Goal: Find specific page/section: Find specific page/section

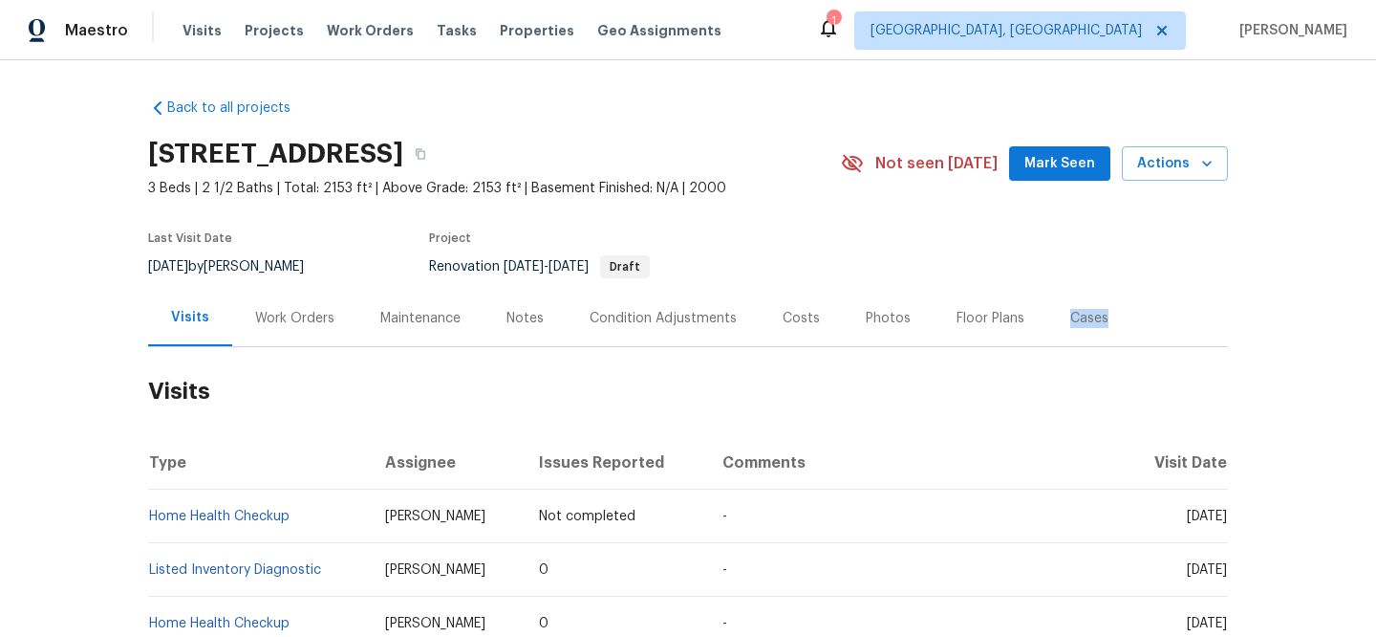
click at [502, 46] on div "Visits Projects Work Orders Tasks Properties Geo Assignments" at bounding box center [464, 30] width 562 height 38
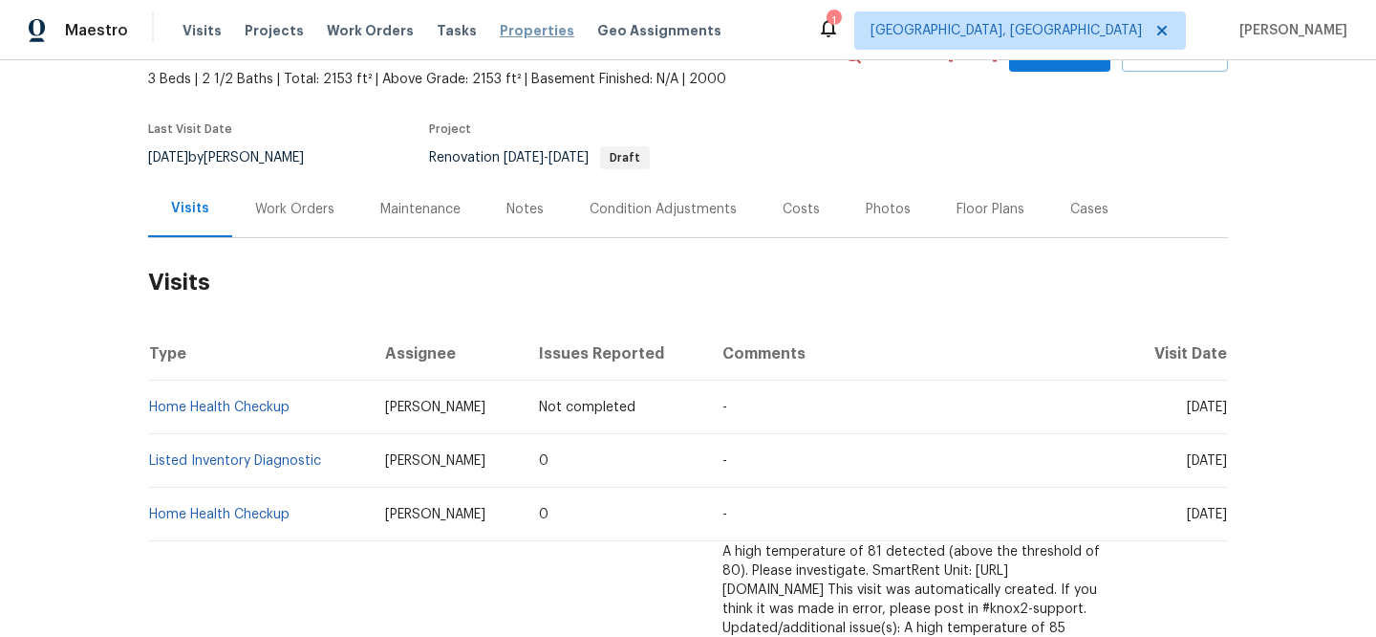
click at [503, 30] on span "Properties" at bounding box center [537, 30] width 75 height 19
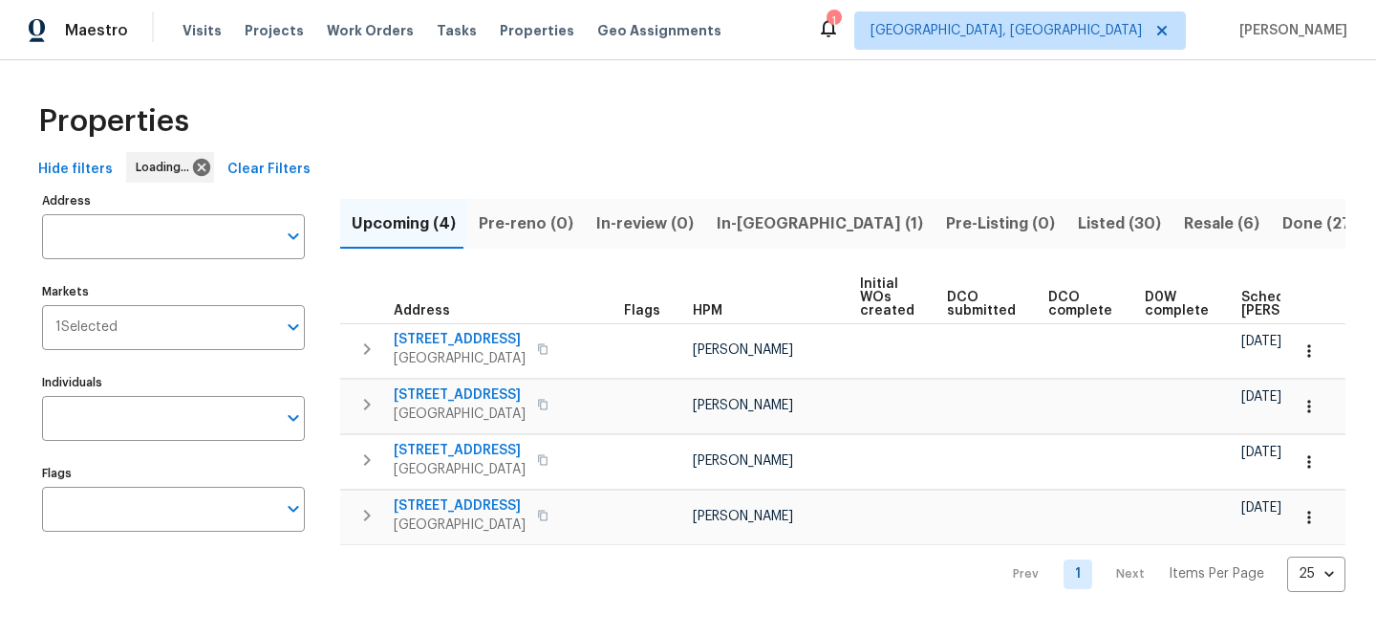
click at [250, 170] on span "Clear Filters" at bounding box center [268, 170] width 83 height 24
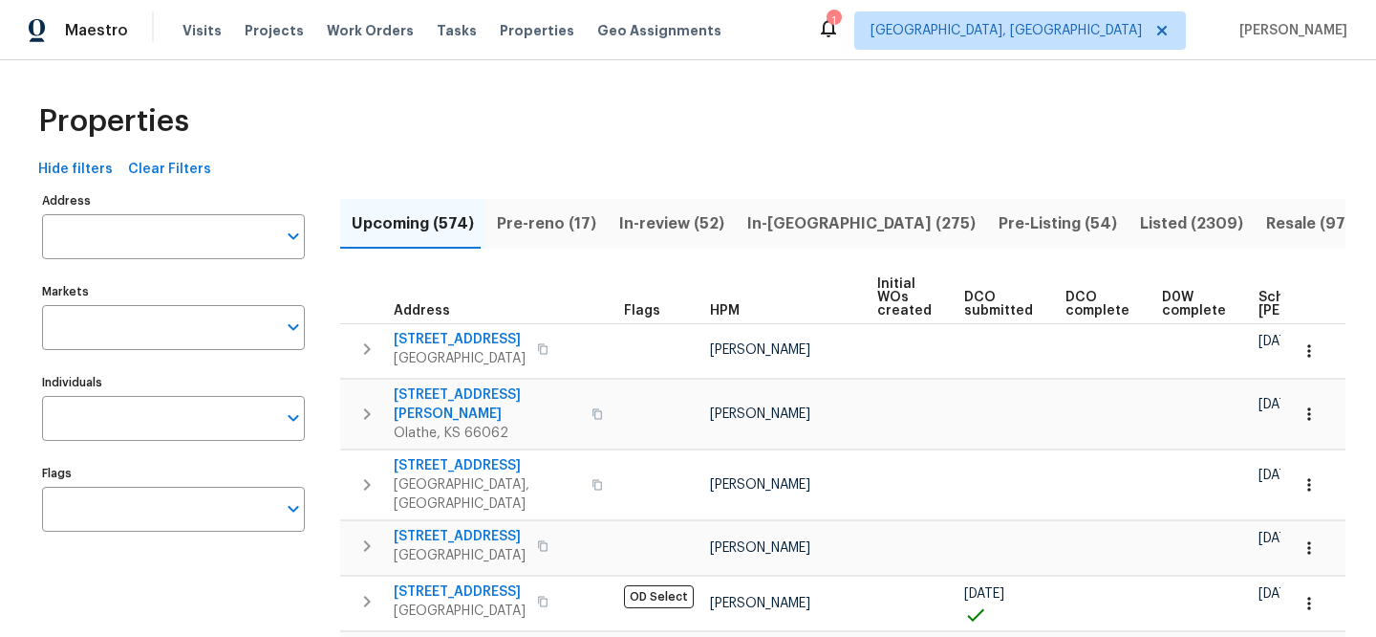
click at [173, 232] on input "Address" at bounding box center [159, 236] width 234 height 45
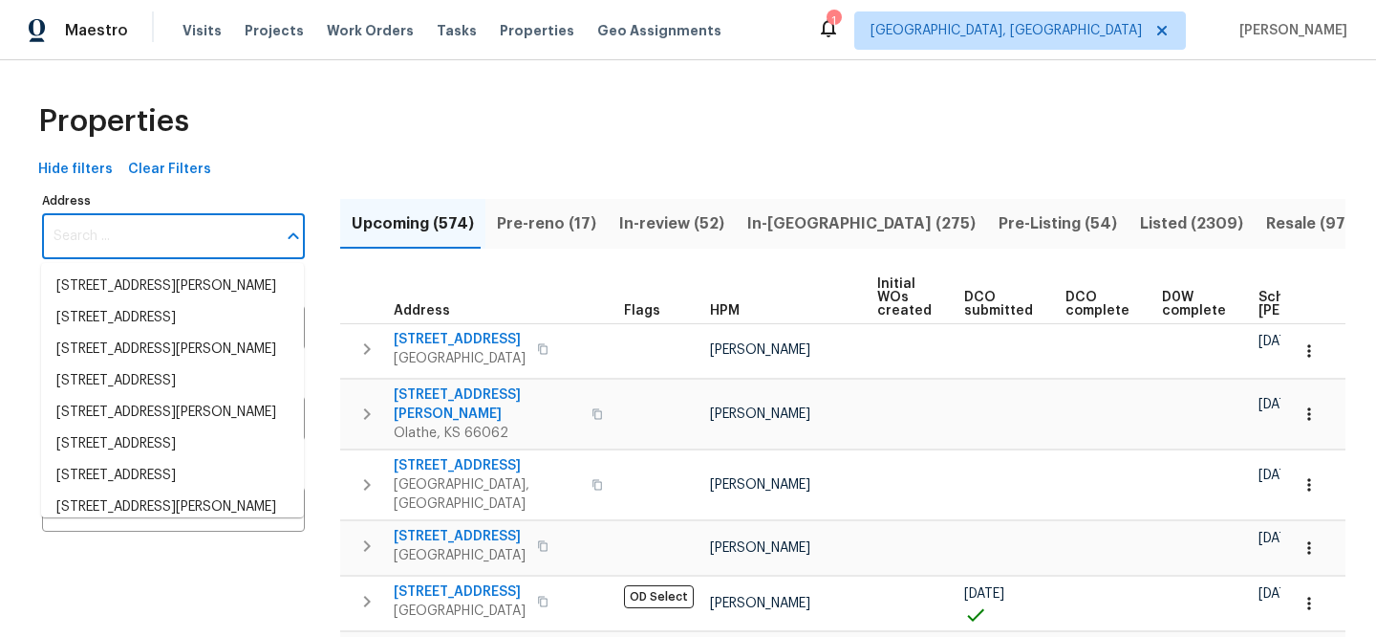
paste input "[GEOGRAPHIC_DATA]"
type input "[GEOGRAPHIC_DATA]"
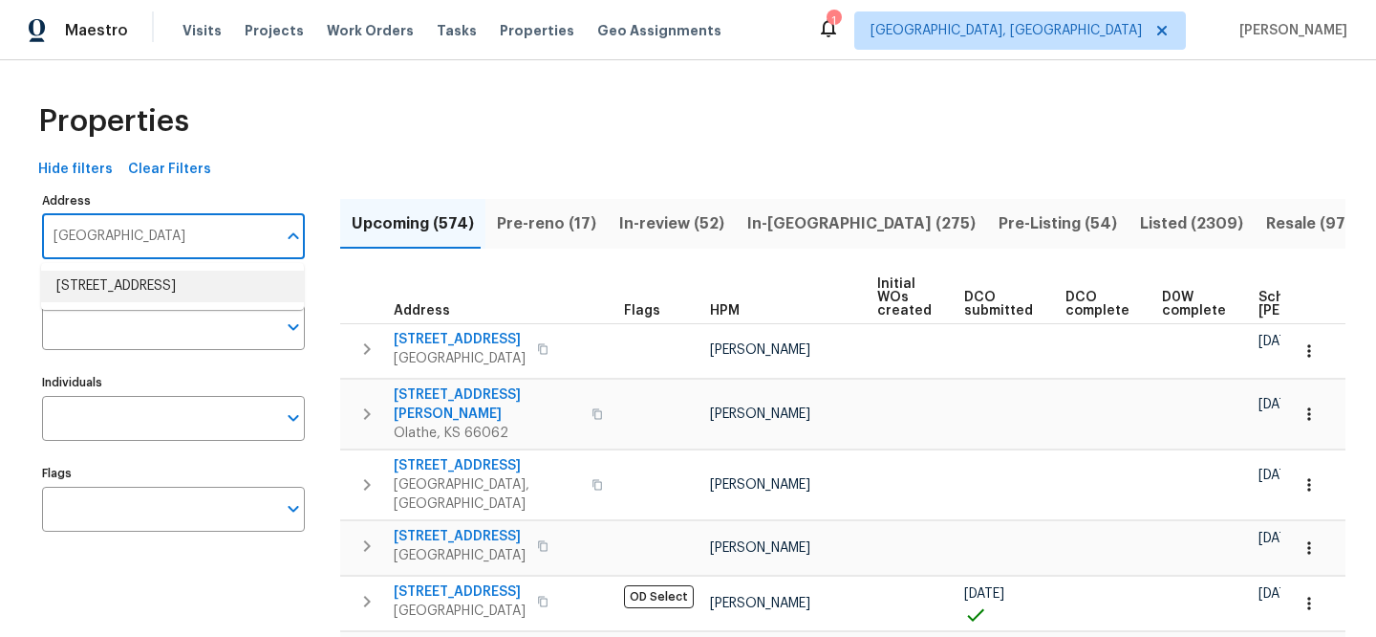
click at [246, 282] on li "[STREET_ADDRESS]" at bounding box center [172, 286] width 263 height 32
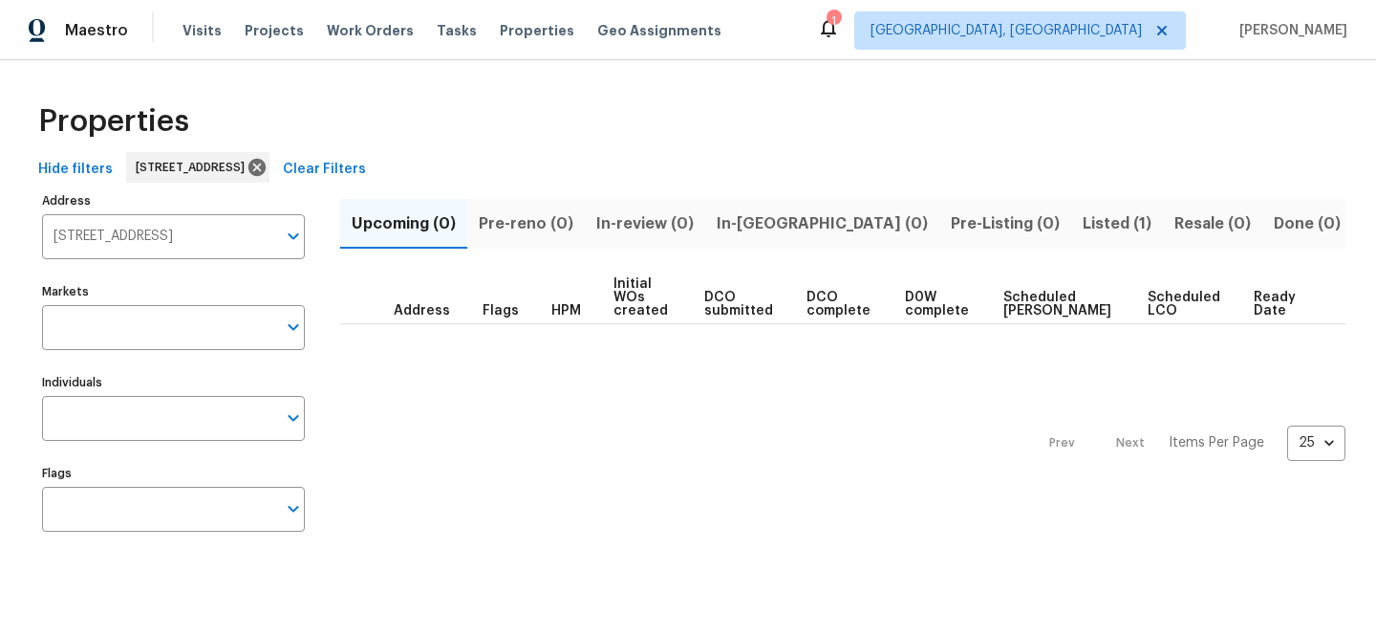
click at [1083, 227] on span "Listed (1)" at bounding box center [1117, 223] width 69 height 27
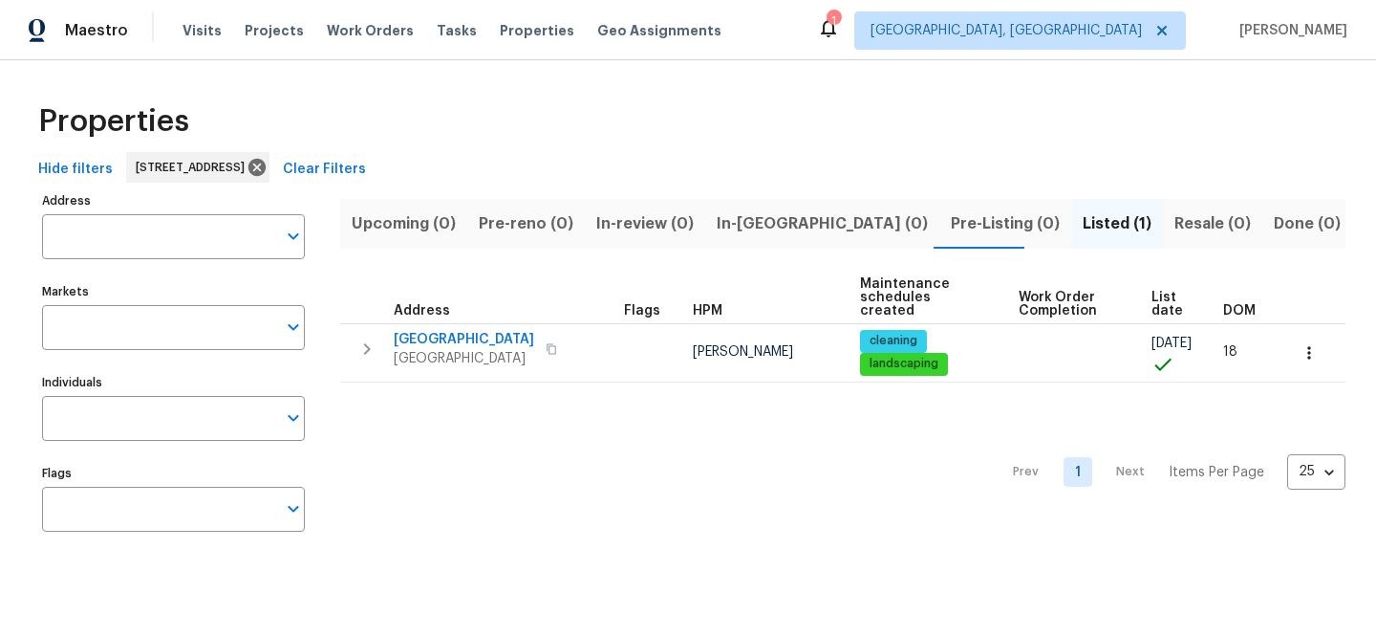
type input "[STREET_ADDRESS]"
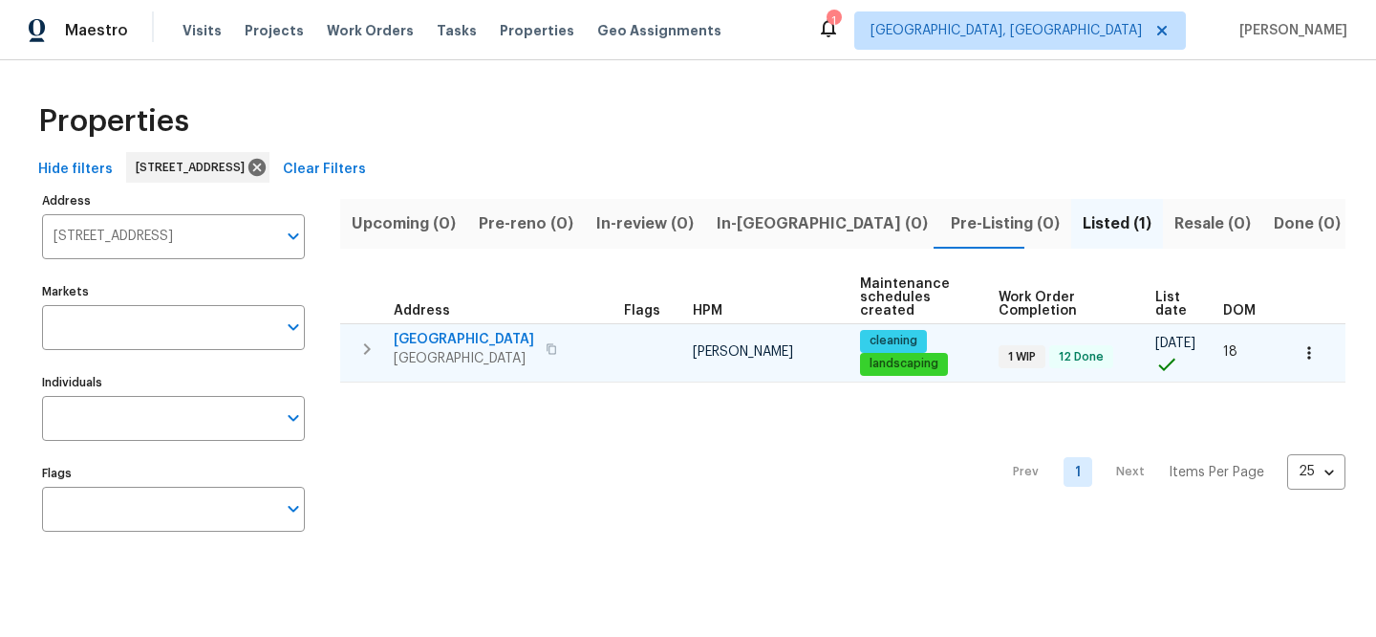
click at [434, 336] on span "[GEOGRAPHIC_DATA]" at bounding box center [464, 339] width 140 height 19
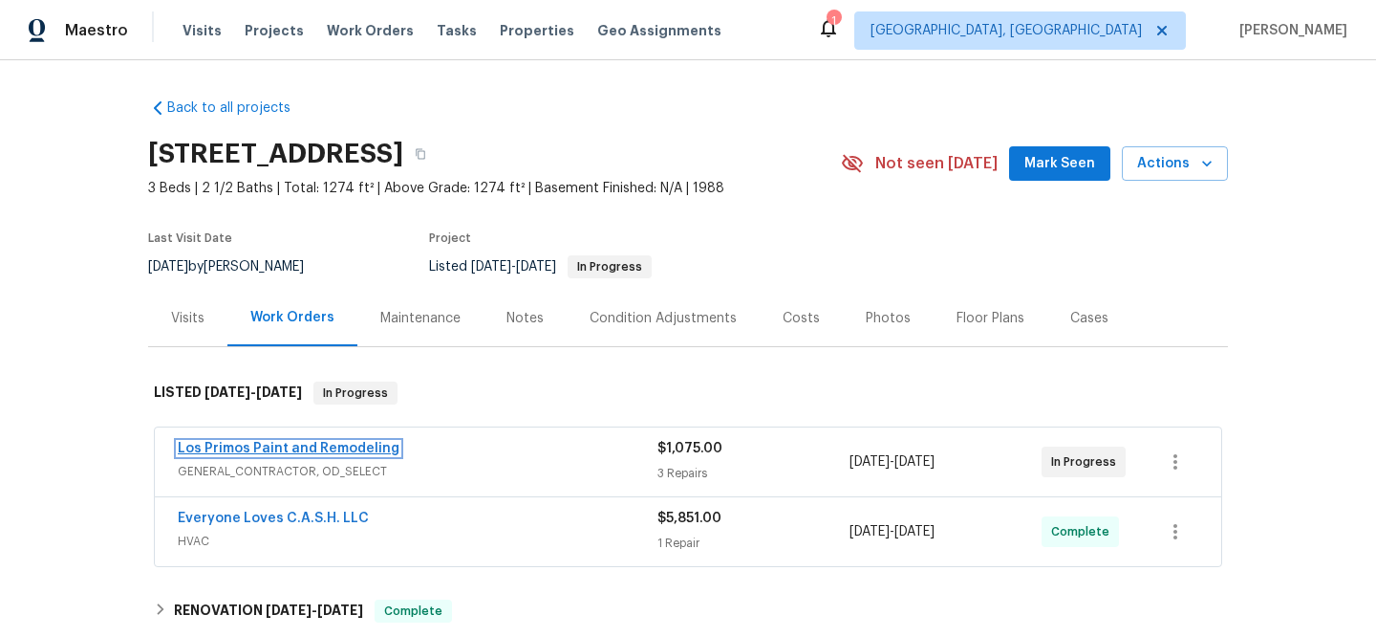
click at [296, 451] on link "Los Primos Paint and Remodeling" at bounding box center [289, 448] width 222 height 13
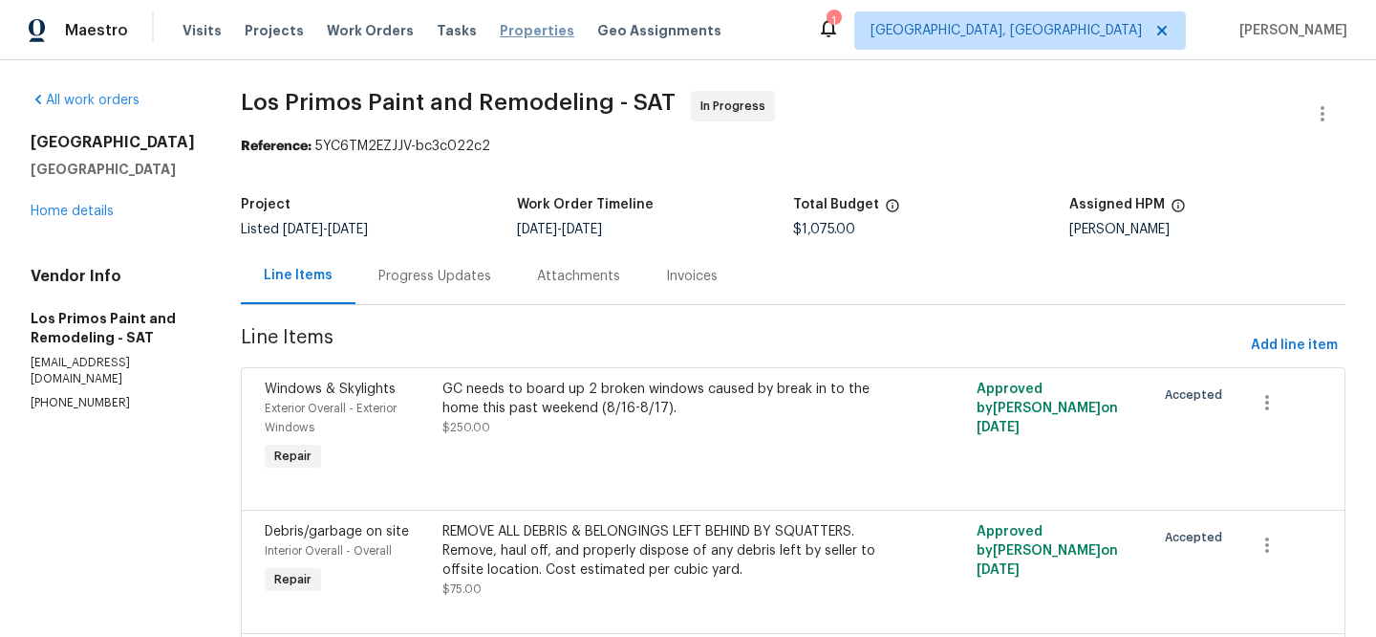
click at [504, 30] on span "Properties" at bounding box center [537, 30] width 75 height 19
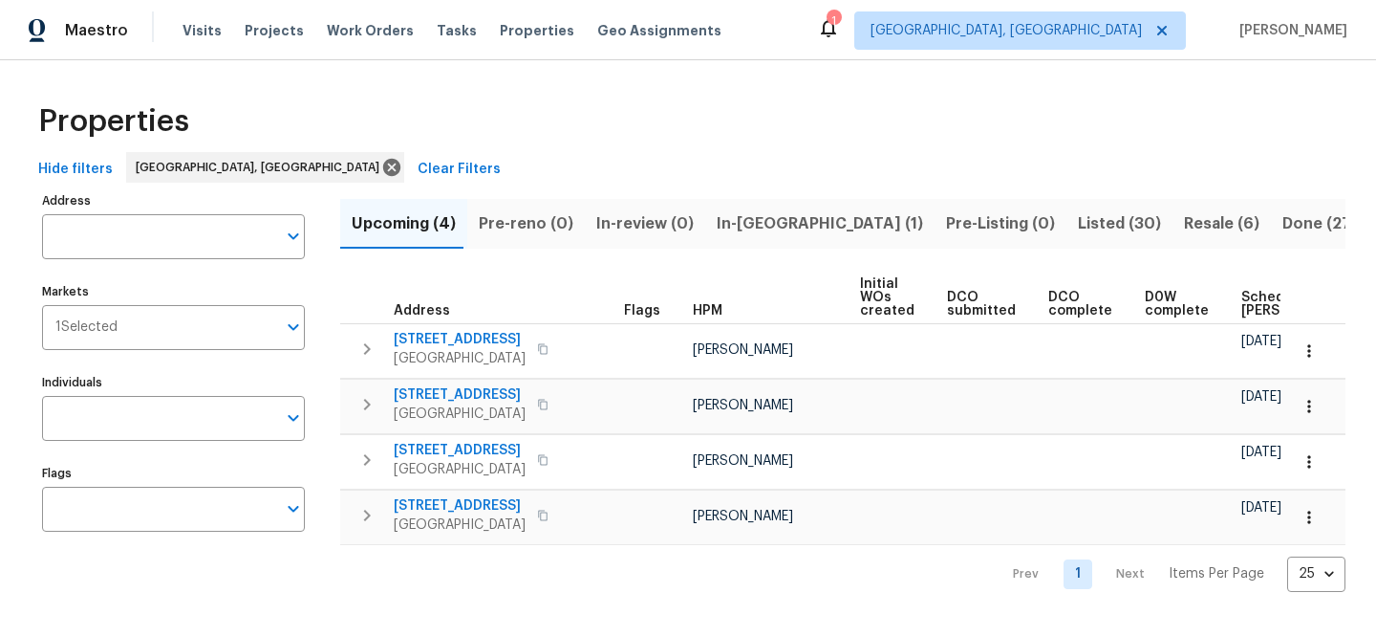
click at [410, 156] on button "Clear Filters" at bounding box center [459, 169] width 98 height 35
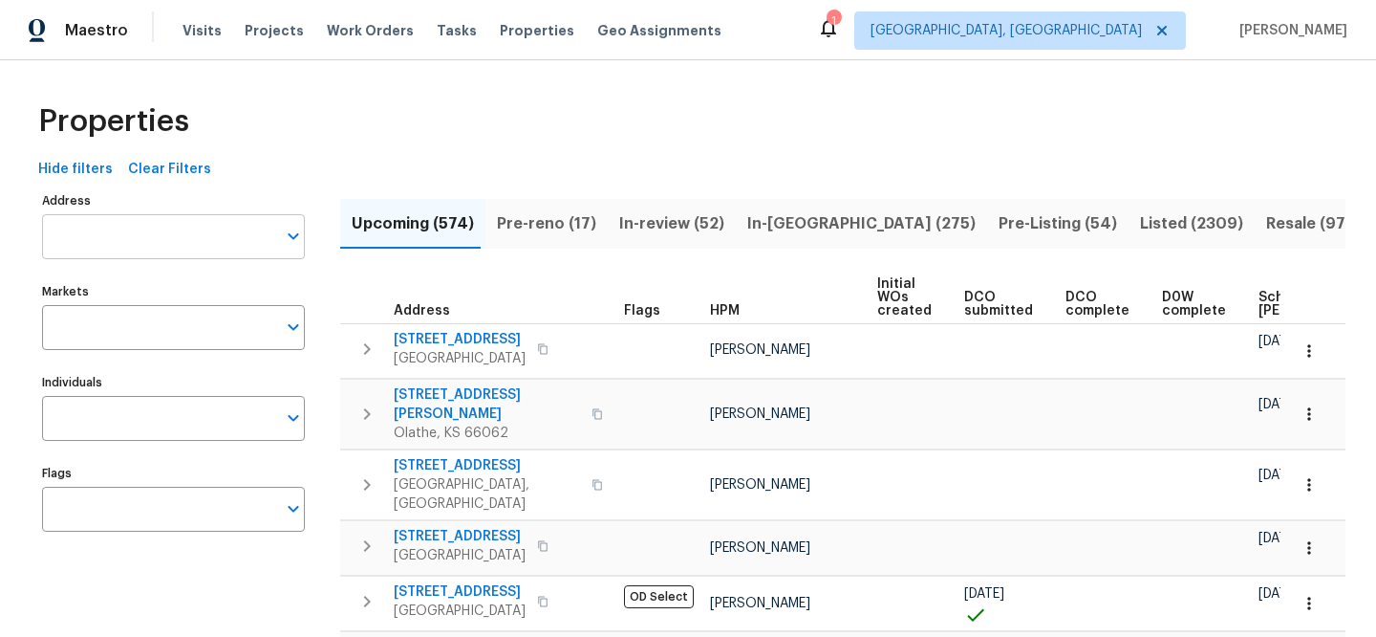
click at [208, 218] on input "Address" at bounding box center [159, 236] width 234 height 45
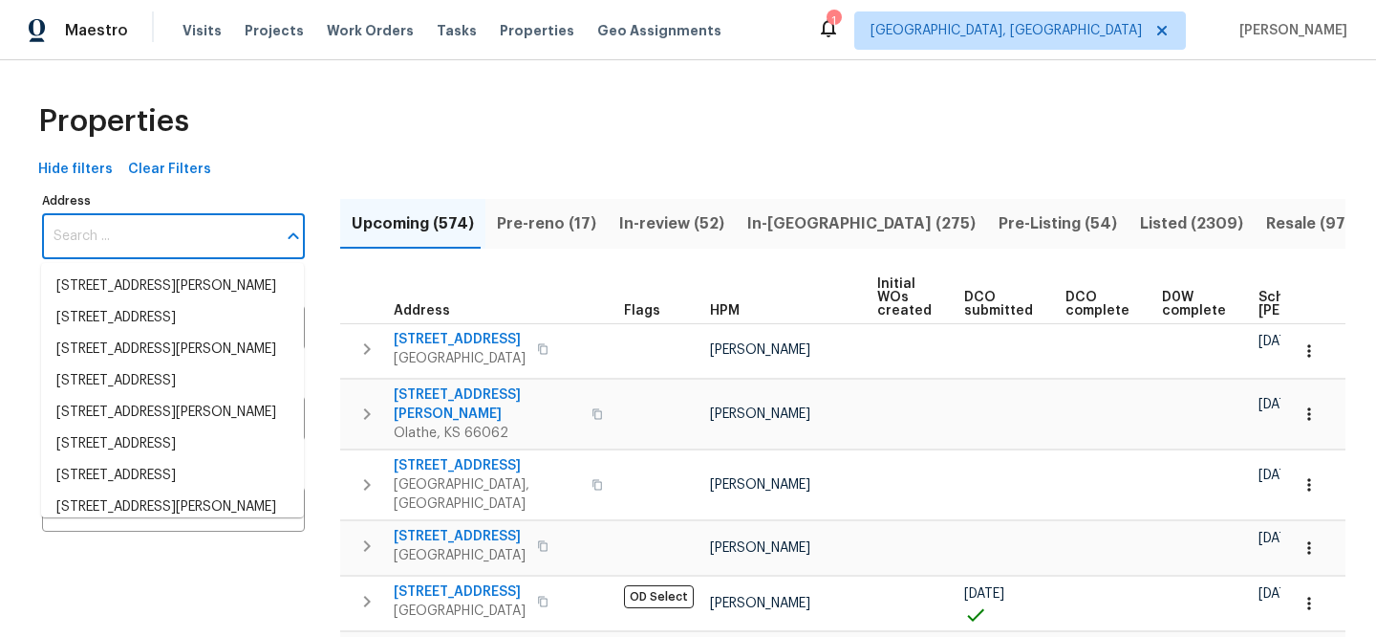
paste input "1122 Romar Ln"
type input "1122 Romar Ln"
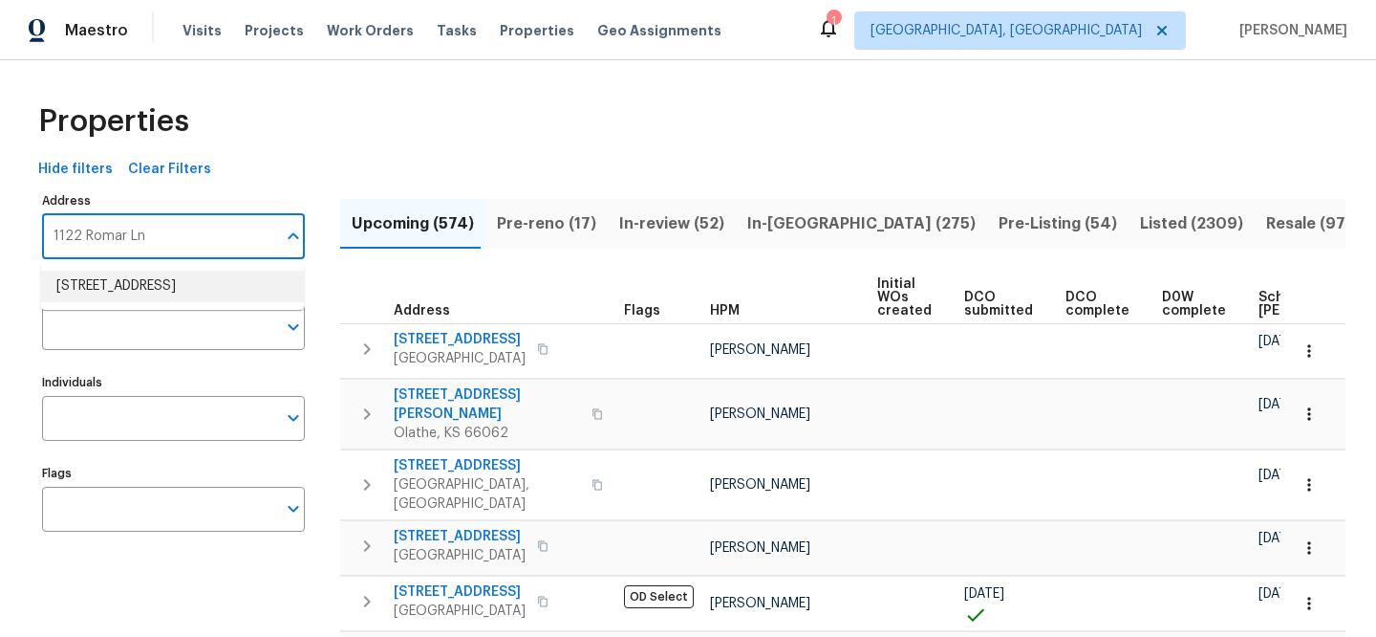
click at [211, 296] on li "1122 Romar Ln Apopka FL 32712" at bounding box center [172, 286] width 263 height 32
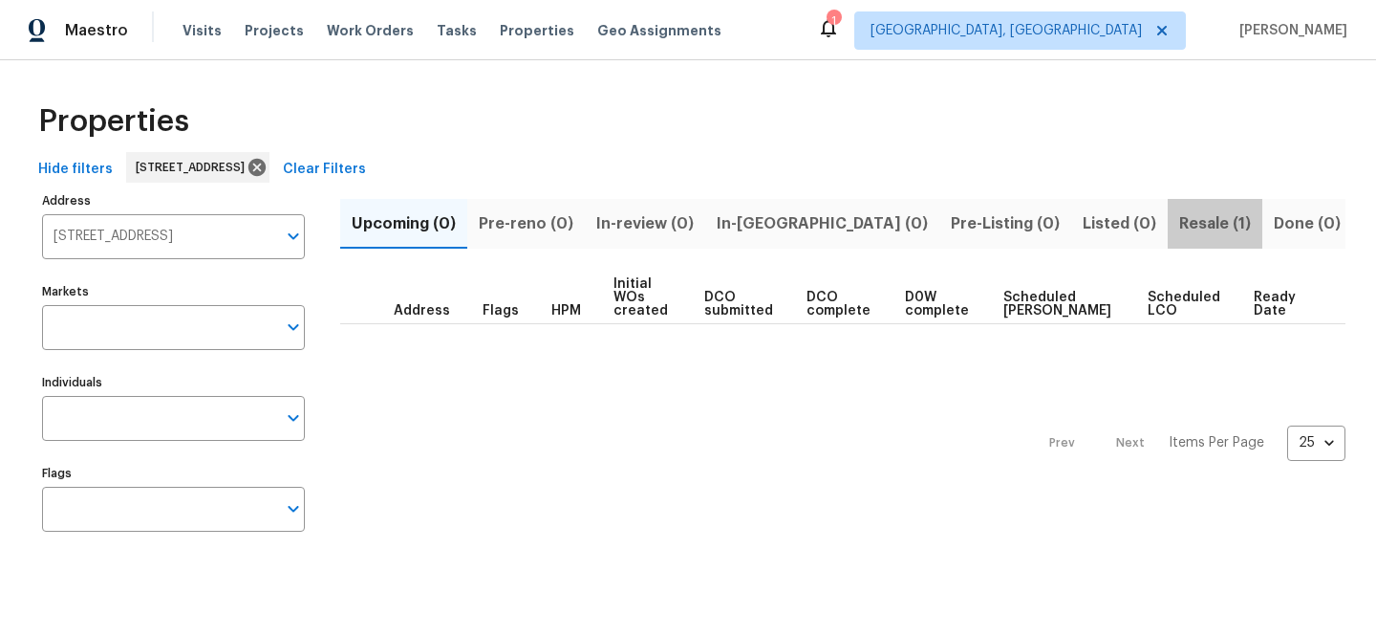
click at [1179, 228] on span "Resale (1)" at bounding box center [1215, 223] width 72 height 27
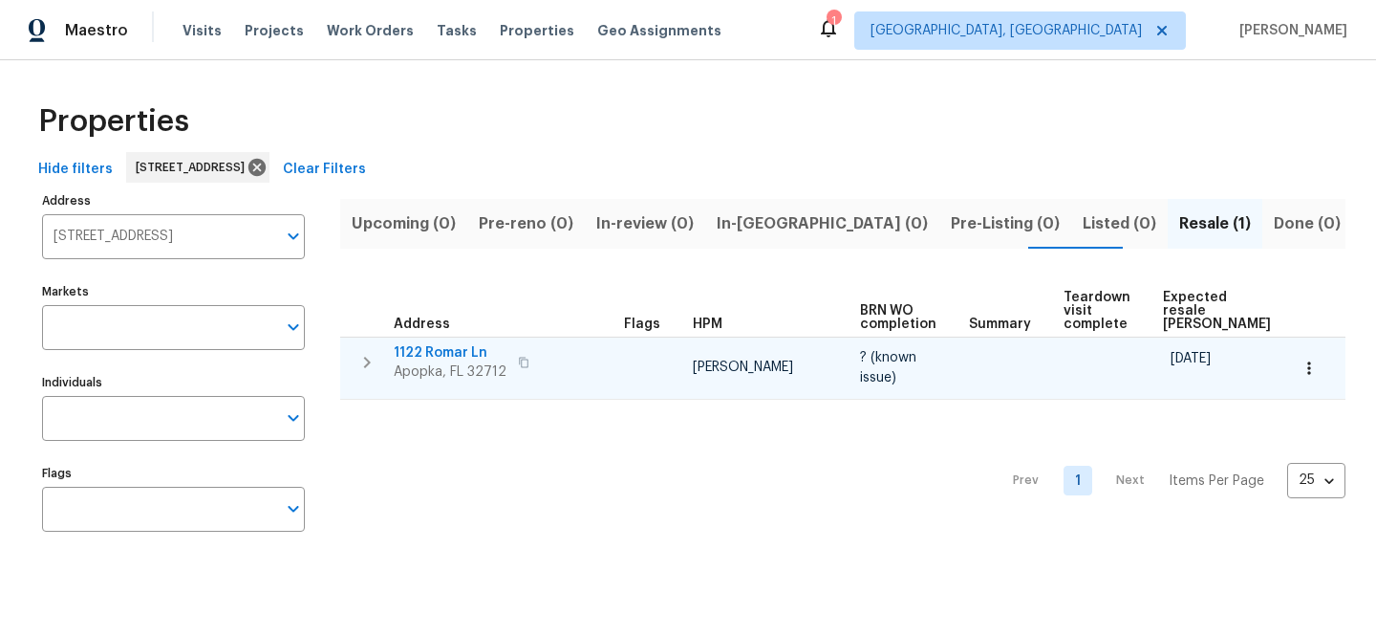
click at [444, 353] on span "1122 Romar Ln" at bounding box center [450, 352] width 113 height 19
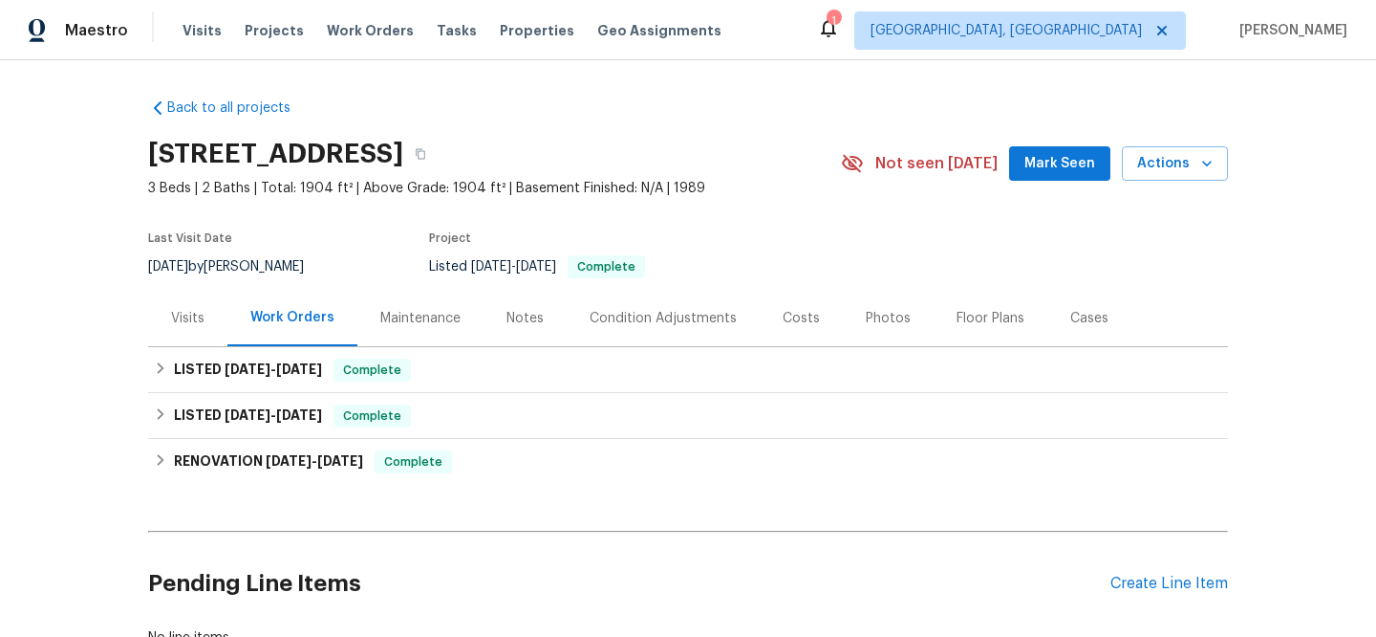
click at [202, 321] on div "Visits" at bounding box center [187, 318] width 79 height 56
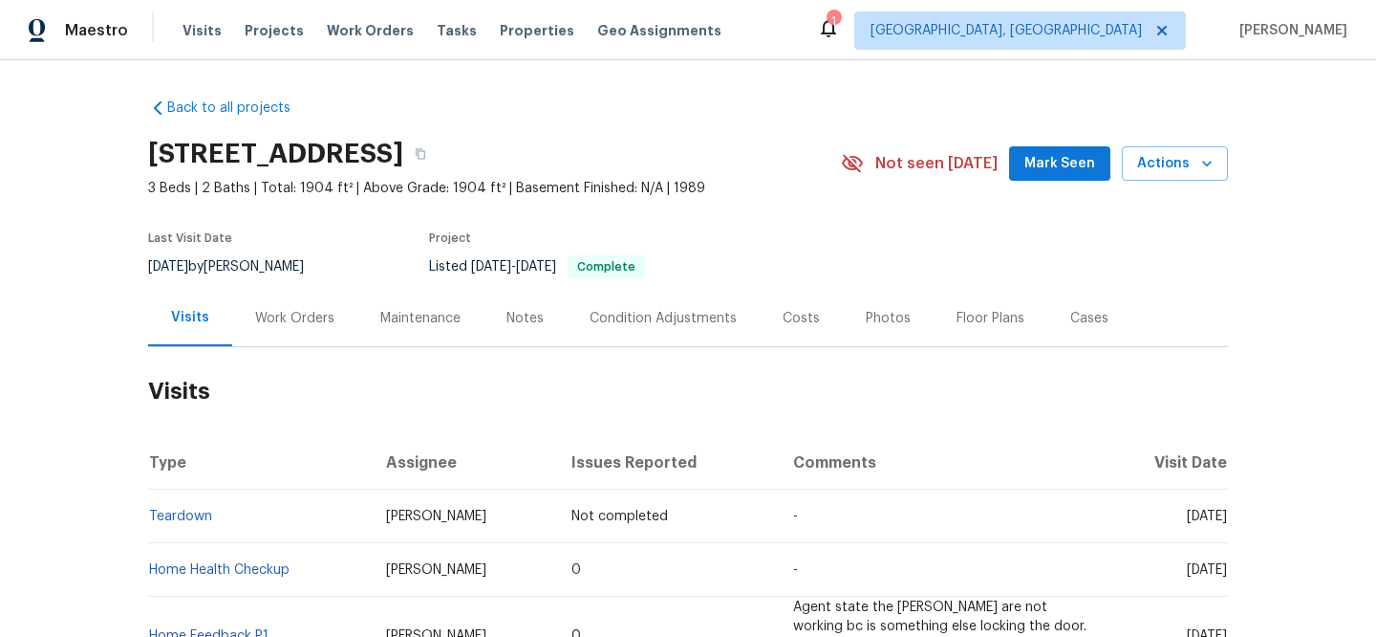
scroll to position [169, 0]
